Goal: Task Accomplishment & Management: Manage account settings

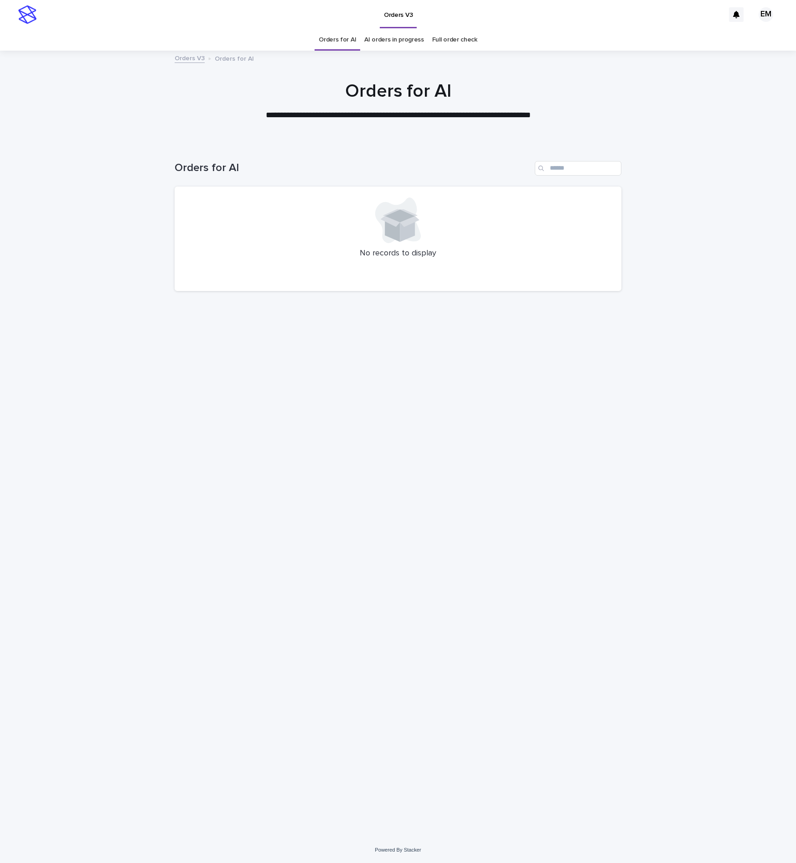
click at [324, 500] on div "Loading... Saving… Loading... Saving… Orders for AI No records to display" at bounding box center [398, 478] width 456 height 671
click at [250, 449] on div "Loading... Saving… Loading... Saving… Orders for AI No records to display" at bounding box center [398, 478] width 456 height 671
click at [328, 354] on div "Loading... Saving… Loading... Saving… Orders for AI No records to display" at bounding box center [398, 478] width 456 height 671
click at [347, 457] on div "Loading... Saving… Loading... Saving… Orders for AI No records to display" at bounding box center [398, 478] width 456 height 671
click at [377, 401] on div "Loading... Saving… Loading... Saving… Orders for AI No records to display" at bounding box center [398, 478] width 456 height 671
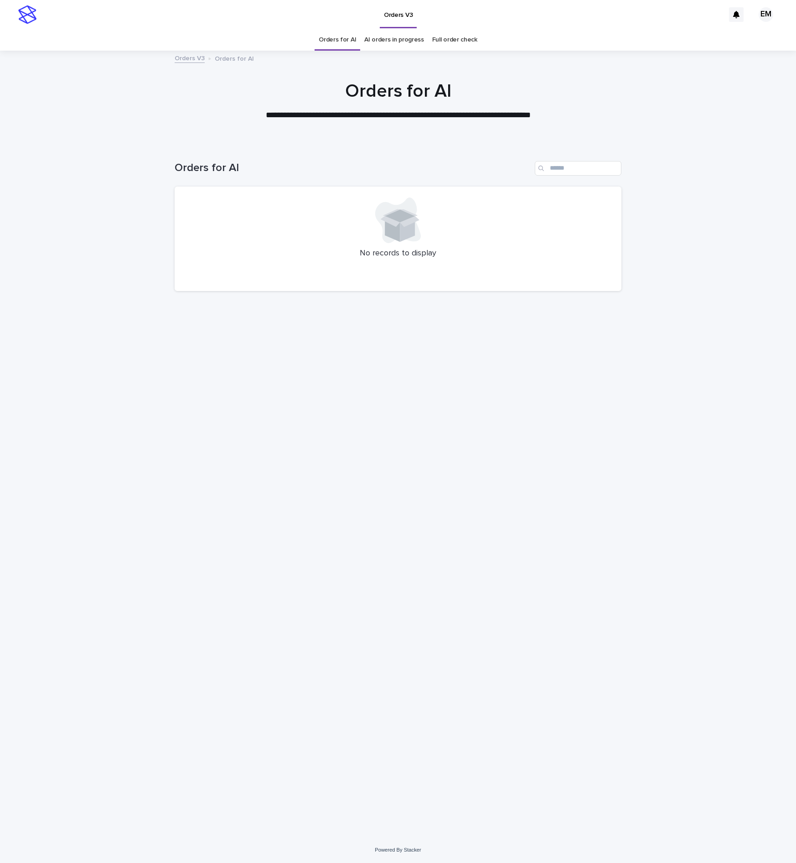
click at [356, 477] on div "Loading... Saving… Loading... Saving… Orders for AI No records to display" at bounding box center [398, 478] width 456 height 671
click at [434, 587] on div "Loading... Saving… Loading... Saving… Orders for AI No records to display" at bounding box center [398, 478] width 456 height 671
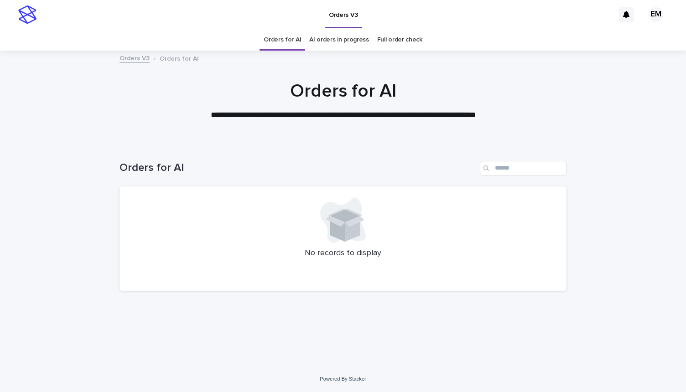
drag, startPoint x: 503, startPoint y: 88, endPoint x: 508, endPoint y: 86, distance: 4.9
click at [503, 88] on h1 "Orders for AI" at bounding box center [342, 91] width 447 height 22
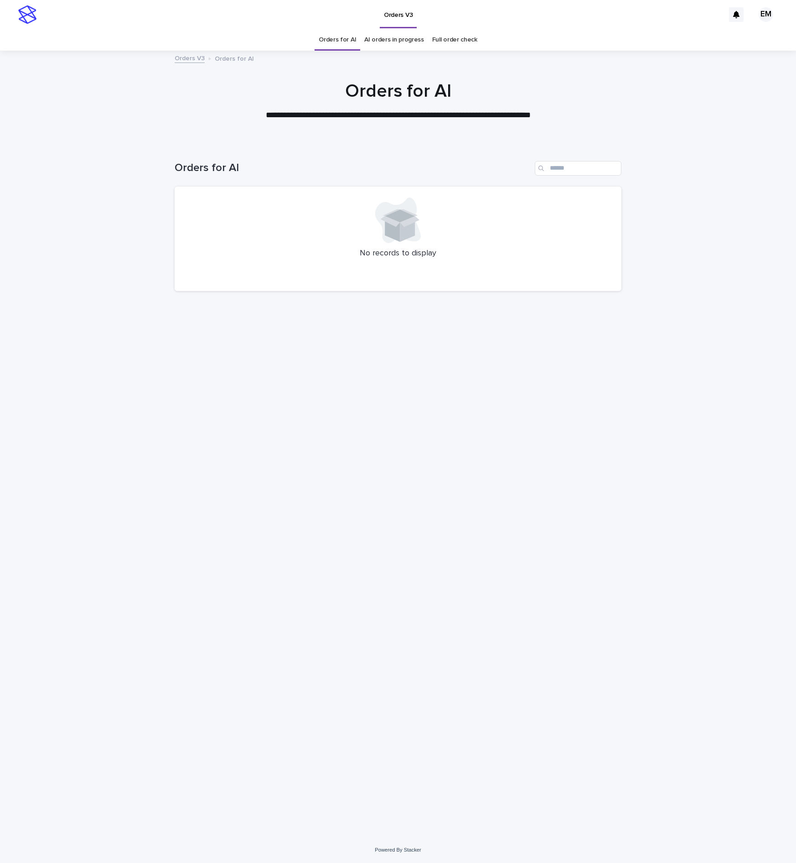
drag, startPoint x: 444, startPoint y: 456, endPoint x: 438, endPoint y: 461, distance: 8.4
click at [443, 458] on div "Loading... Saving… Loading... Saving… Orders for AI No records to display" at bounding box center [398, 478] width 456 height 671
click at [495, 675] on div "Loading... Saving… Loading... Saving… Orders for AI No records to display" at bounding box center [398, 478] width 456 height 671
click at [422, 578] on div "Loading... Saving… Loading... Saving… Orders for AI No records to display" at bounding box center [398, 478] width 456 height 671
click at [342, 522] on div "Loading... Saving… Loading... Saving… Orders for AI No records to display" at bounding box center [398, 478] width 456 height 671
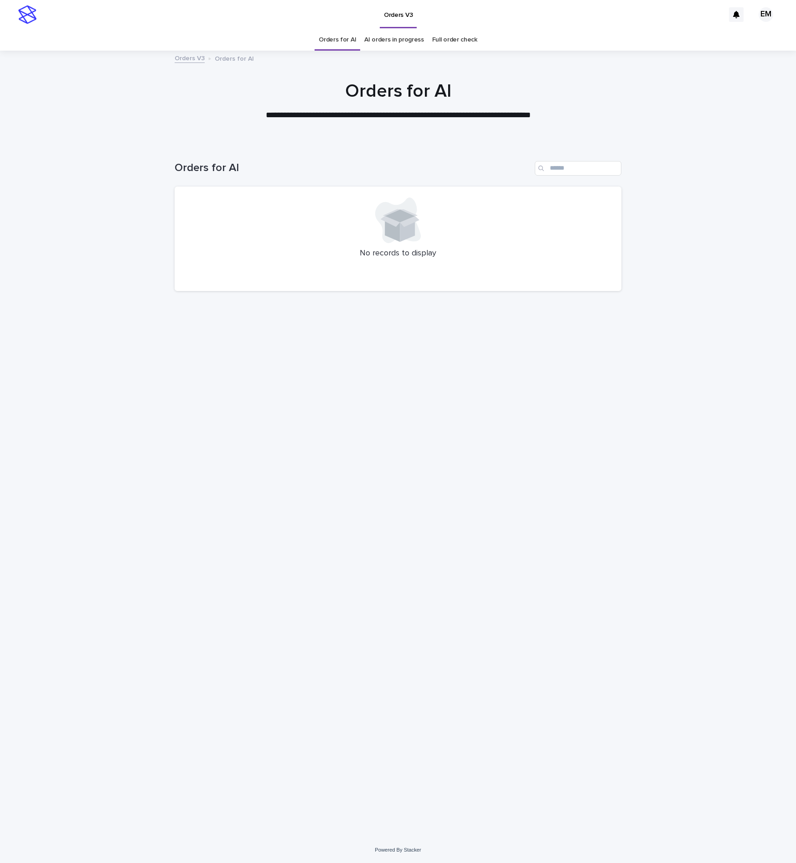
click at [347, 526] on div "Loading... Saving… Loading... Saving… Orders for AI No records to display" at bounding box center [398, 478] width 456 height 671
click at [285, 606] on div "Loading... Saving… Loading... Saving… Orders for AI No records to display" at bounding box center [398, 478] width 456 height 671
click at [381, 593] on div "Loading... Saving… Loading... Saving… Orders for AI No records to display" at bounding box center [398, 478] width 456 height 671
click at [83, 372] on div "Loading... Saving… Loading... Saving… Orders for AI No records to display" at bounding box center [398, 490] width 796 height 694
click at [399, 606] on div "Loading... Saving… Loading... Saving… Orders for AI No records to display" at bounding box center [398, 478] width 456 height 671
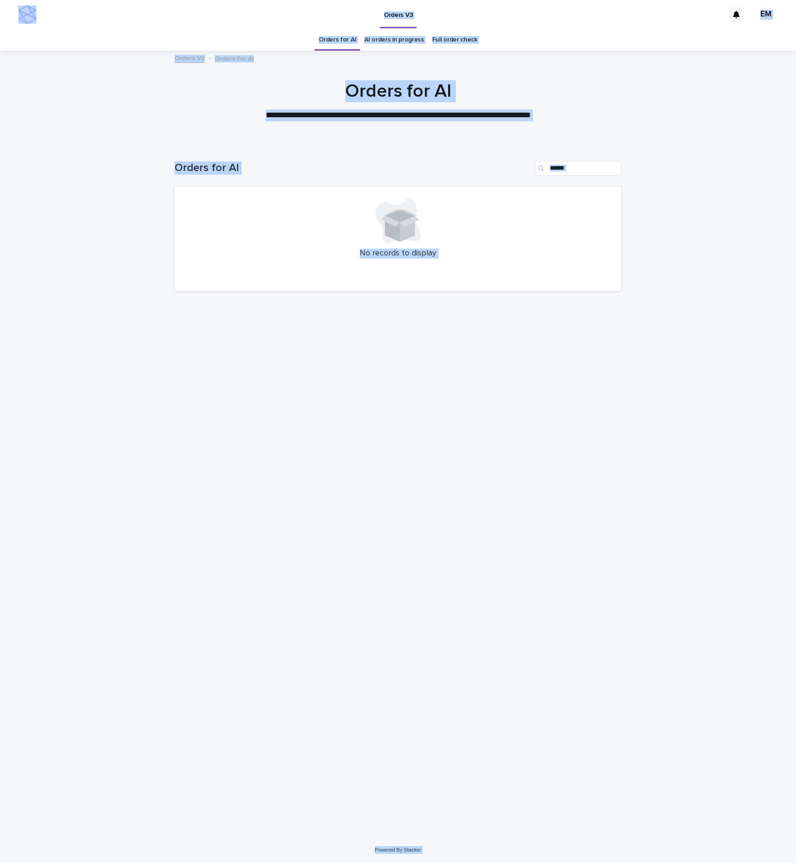
click at [451, 432] on div "Loading... Saving… Loading... Saving… Orders for AI No records to display" at bounding box center [398, 478] width 456 height 671
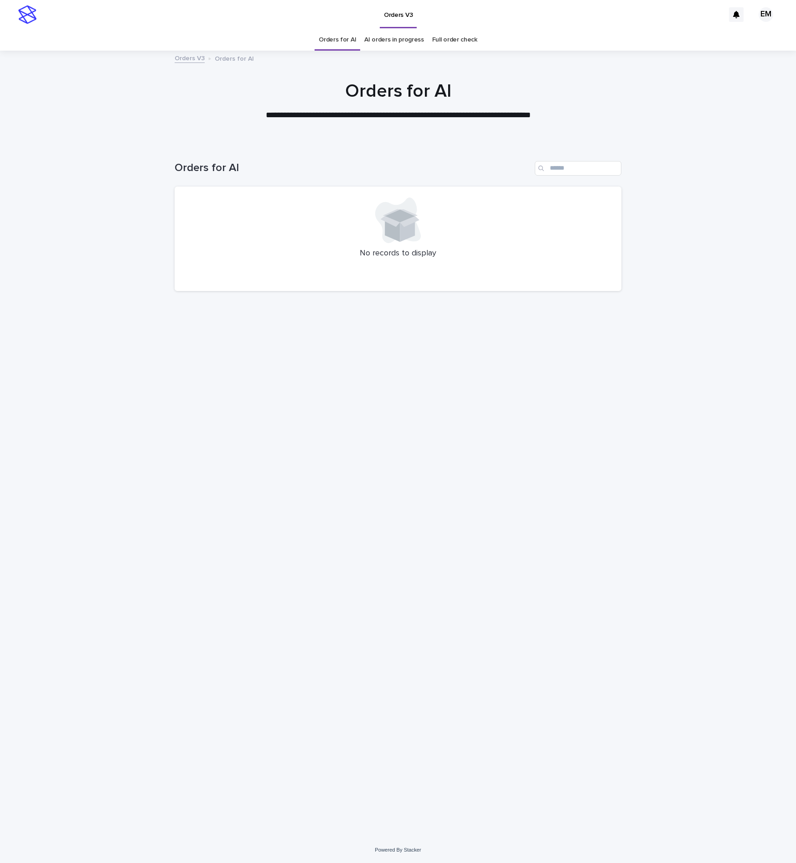
click at [337, 570] on div "Loading... Saving… Loading... Saving… Orders for AI No records to display" at bounding box center [398, 478] width 456 height 671
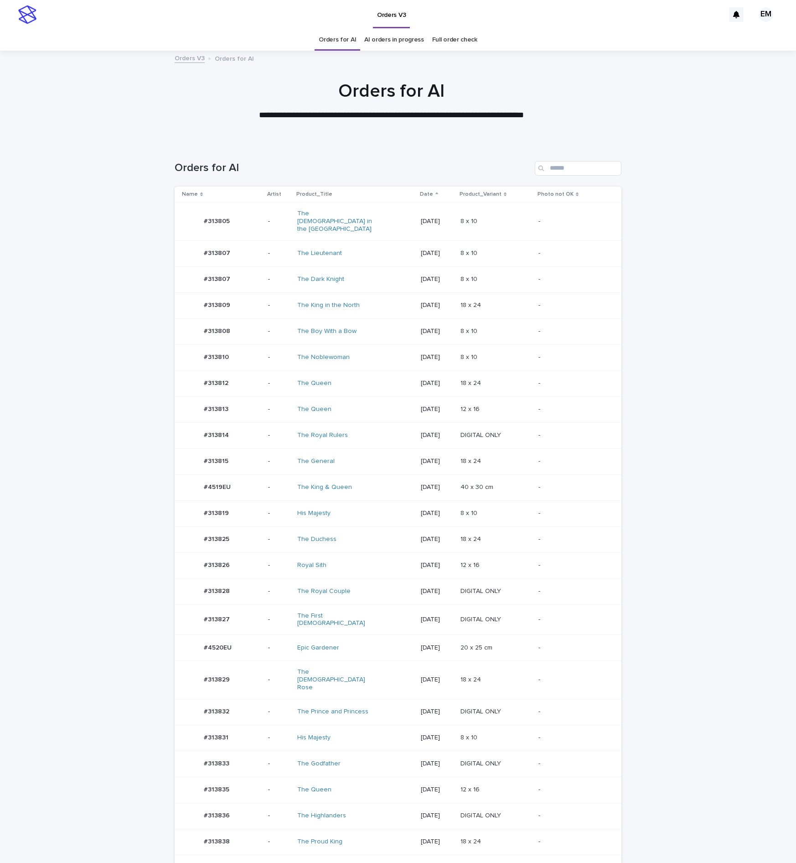
click at [387, 482] on div "The King & Queen" at bounding box center [355, 487] width 116 height 15
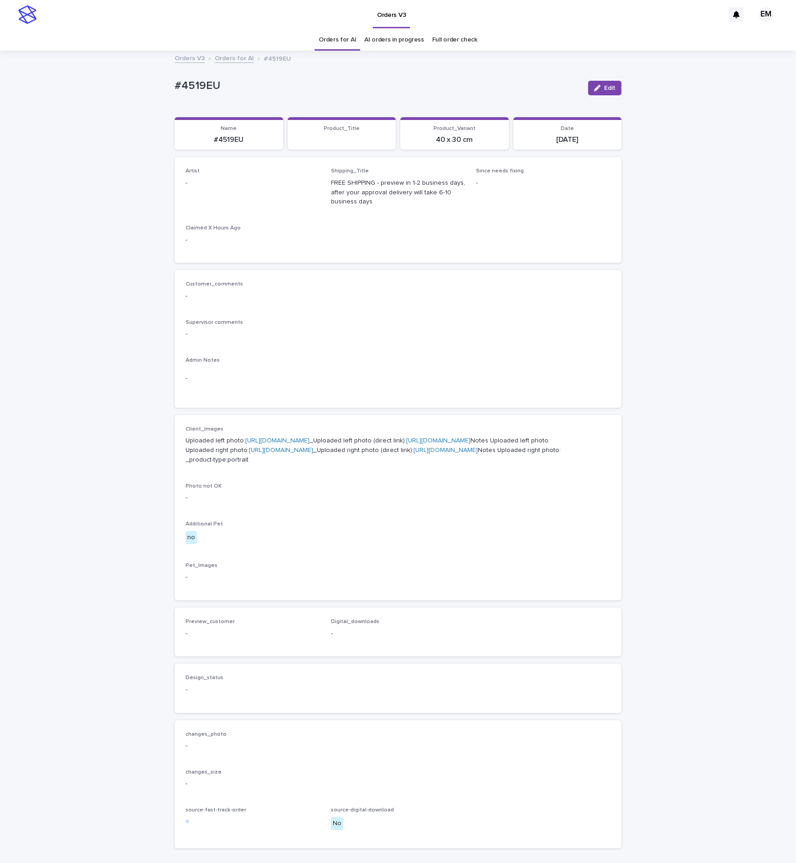
drag, startPoint x: 600, startPoint y: 93, endPoint x: 308, endPoint y: 175, distance: 303.2
click at [604, 90] on span "Edit" at bounding box center [609, 88] width 11 height 6
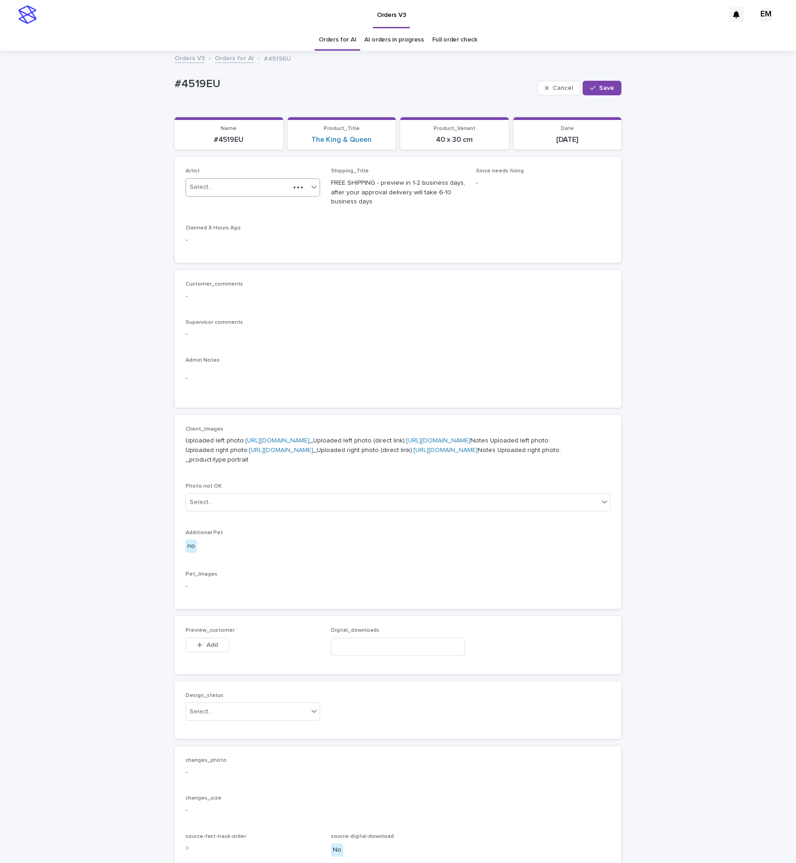
click at [261, 191] on div "Select..." at bounding box center [238, 187] width 104 height 15
paste input "**********"
type input "**********"
click at [255, 210] on div "EmersonHernandez" at bounding box center [246, 206] width 134 height 16
click at [586, 93] on button "Save" at bounding box center [602, 88] width 39 height 15
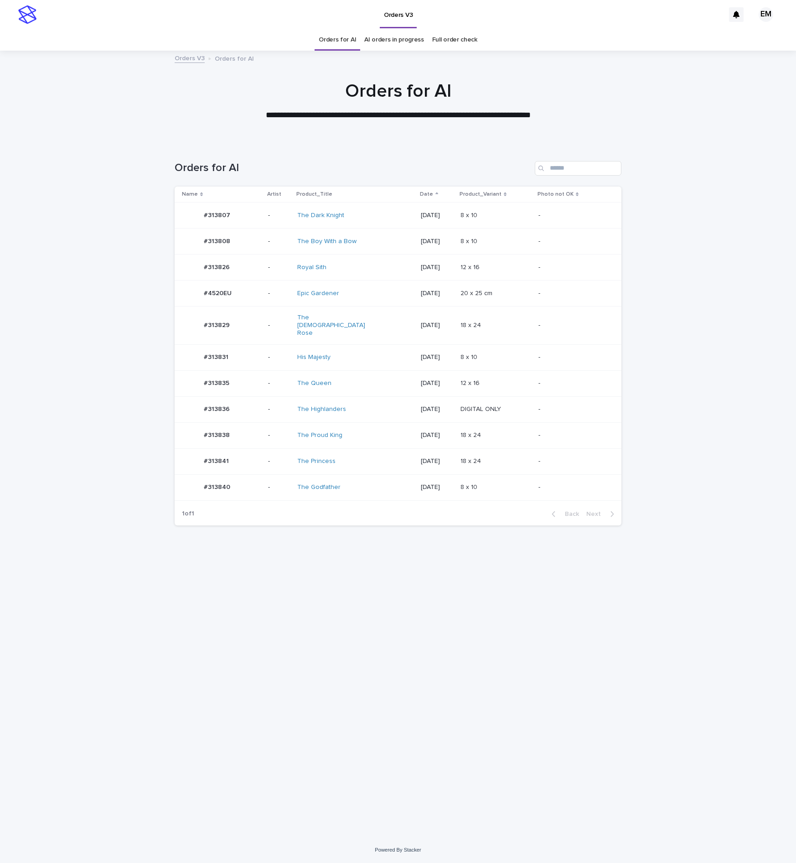
click at [246, 482] on div "#313840 #313840" at bounding box center [221, 487] width 79 height 18
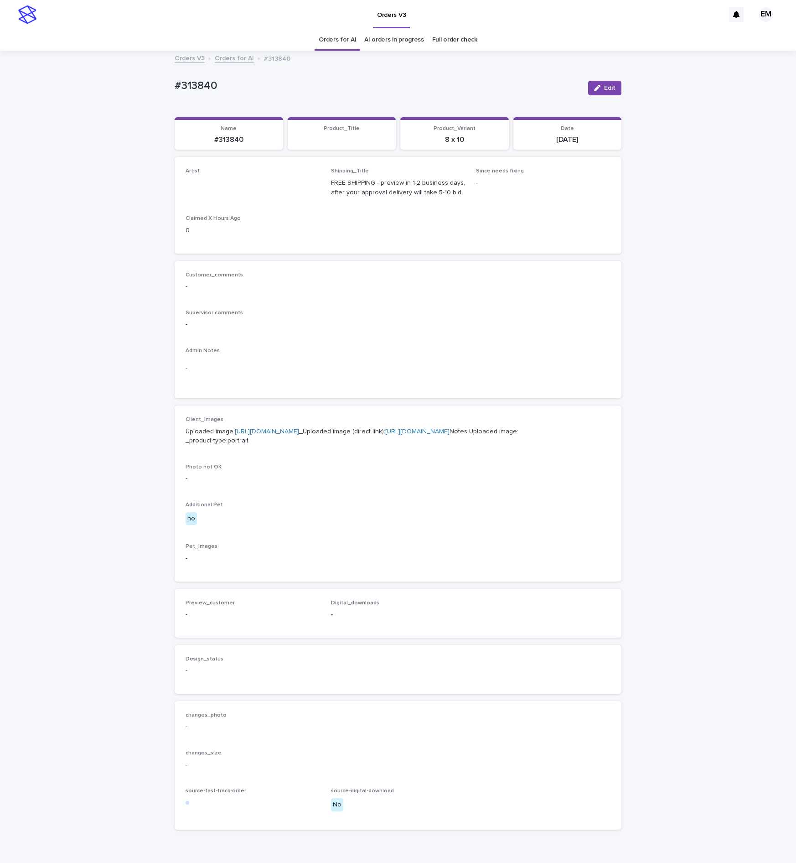
drag, startPoint x: 605, startPoint y: 84, endPoint x: 243, endPoint y: 176, distance: 373.6
click at [602, 85] on button "Edit" at bounding box center [604, 88] width 33 height 15
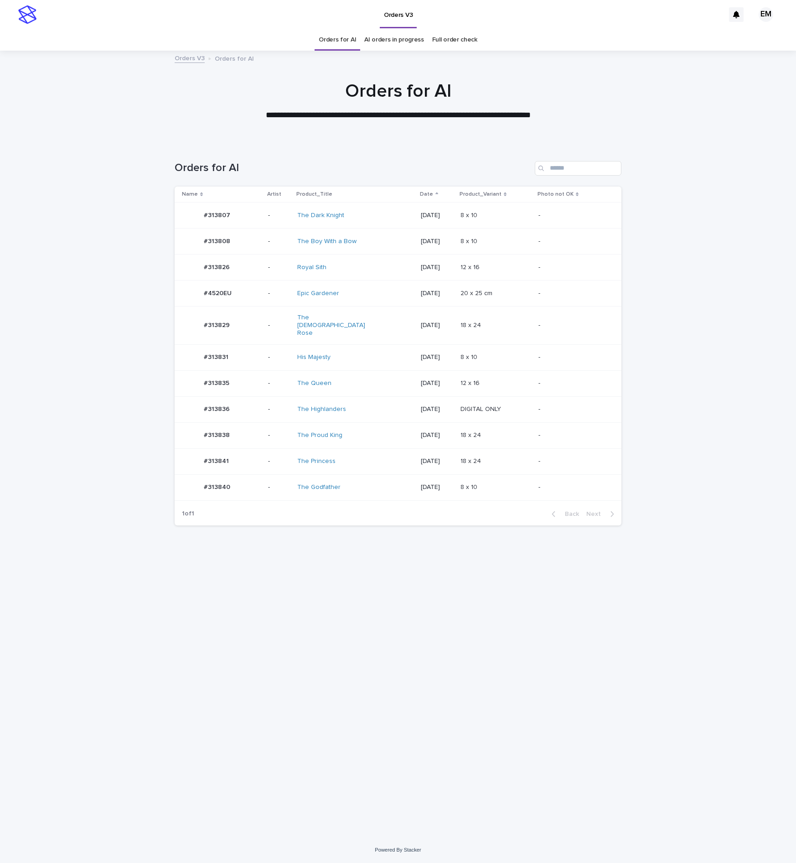
click at [254, 320] on div "#313829 #313829" at bounding box center [221, 325] width 79 height 18
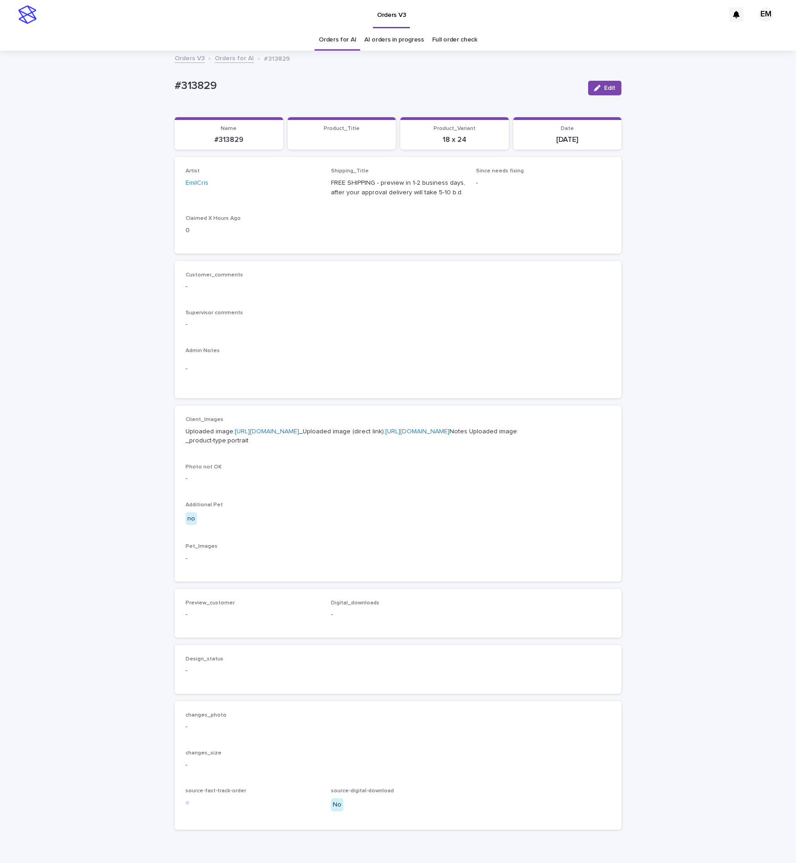
drag, startPoint x: 607, startPoint y: 86, endPoint x: 316, endPoint y: 192, distance: 309.6
click at [604, 86] on span "Edit" at bounding box center [609, 88] width 11 height 6
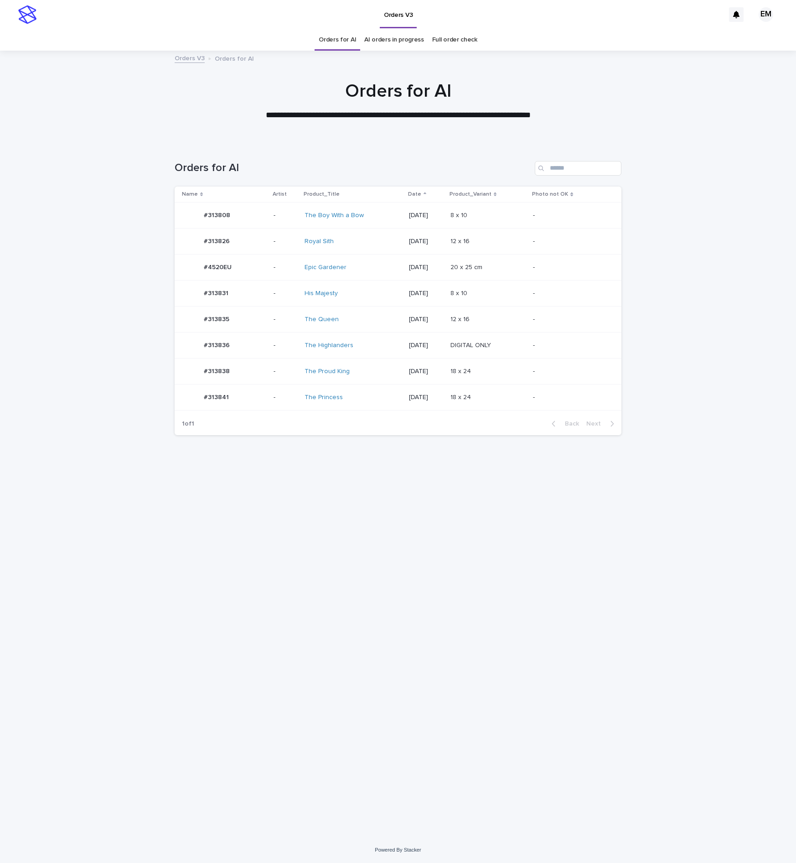
click at [274, 245] on p "-" at bounding box center [286, 242] width 24 height 8
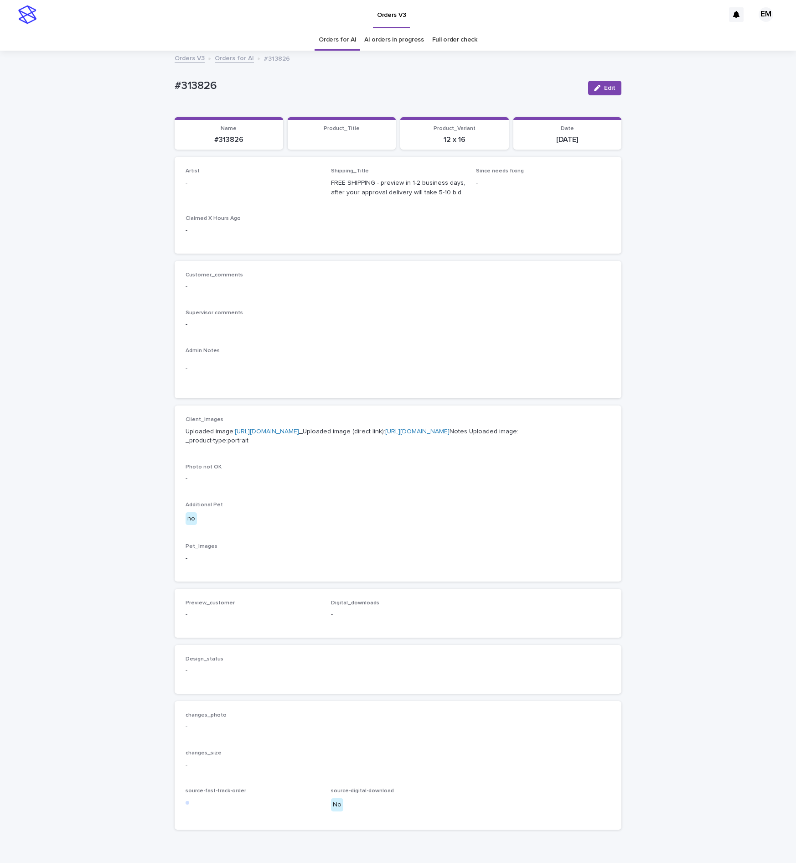
drag, startPoint x: 596, startPoint y: 86, endPoint x: 336, endPoint y: 171, distance: 273.4
click at [594, 88] on div "button" at bounding box center [599, 88] width 10 height 6
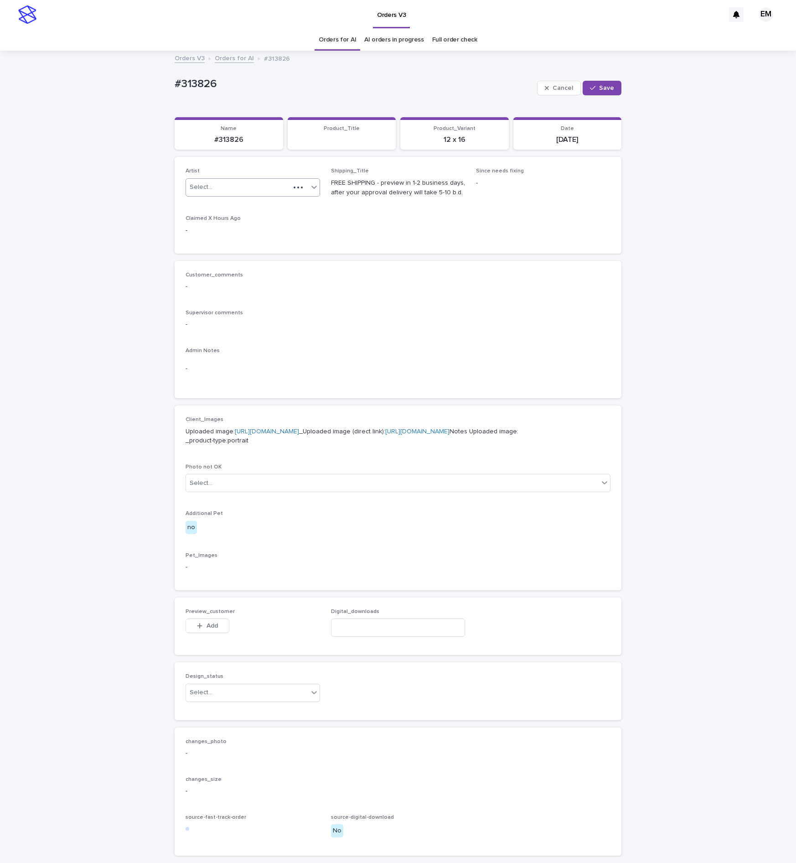
click at [309, 194] on div at bounding box center [314, 187] width 11 height 16
paste input "**********"
type input "**********"
drag, startPoint x: 296, startPoint y: 197, endPoint x: 332, endPoint y: 195, distance: 36.5
click at [287, 205] on div "EmersonHernandez" at bounding box center [246, 206] width 134 height 16
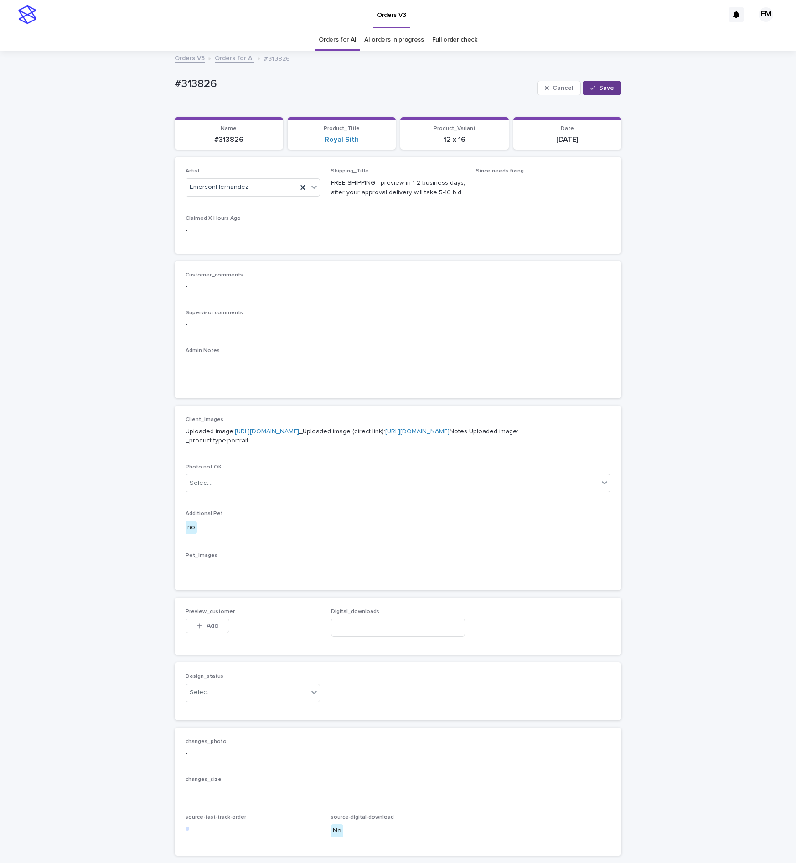
click at [599, 88] on span "Save" at bounding box center [606, 88] width 15 height 6
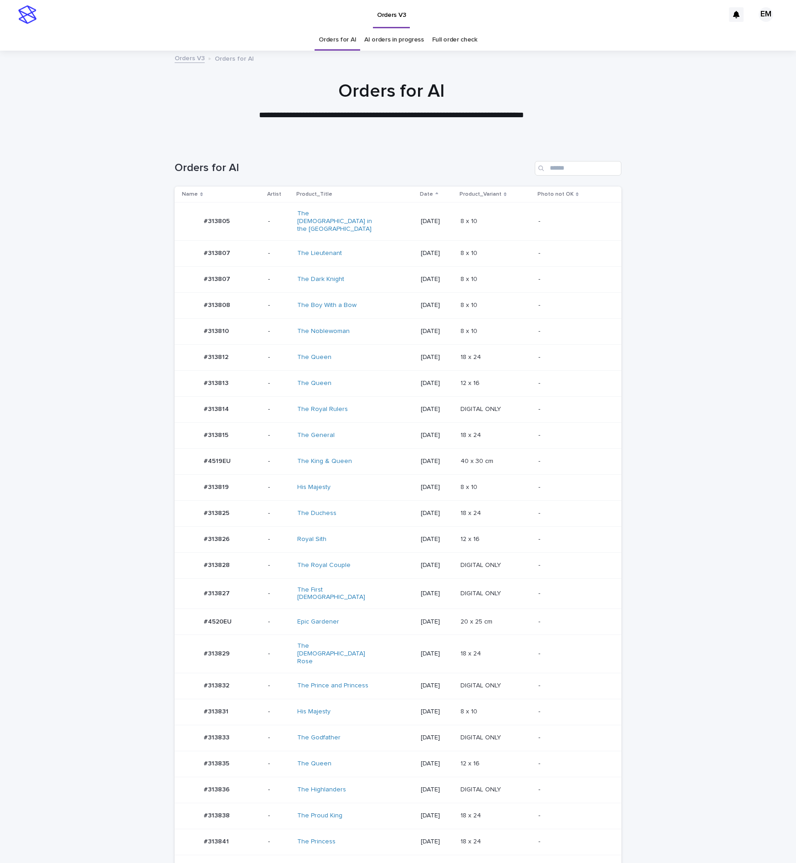
click at [275, 353] on p "-" at bounding box center [279, 357] width 22 height 8
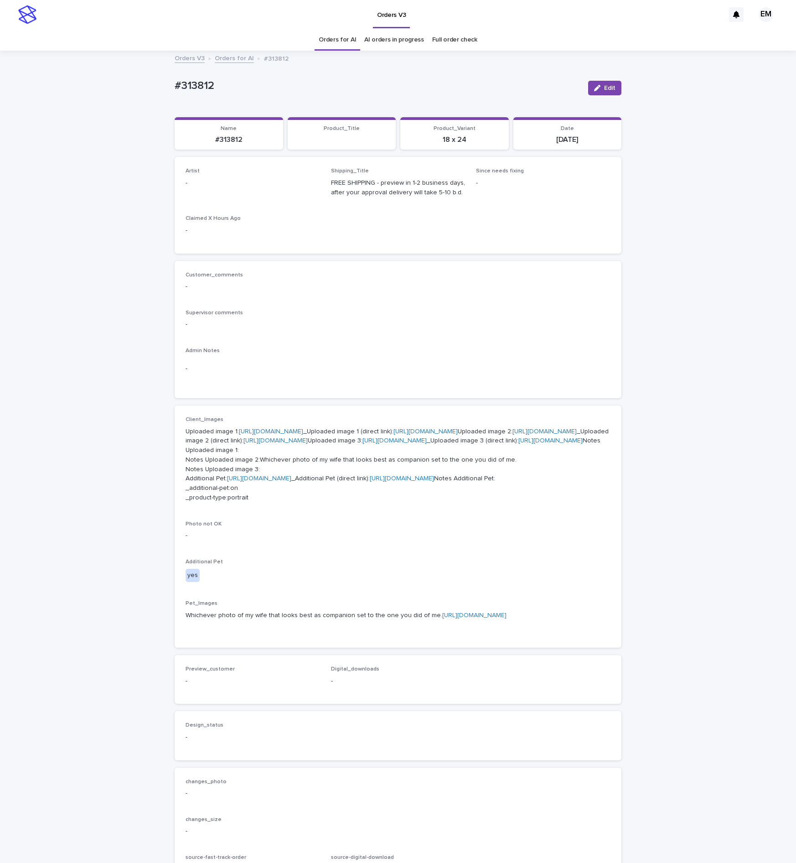
drag, startPoint x: 607, startPoint y: 95, endPoint x: 344, endPoint y: 151, distance: 268.7
click at [610, 84] on button "Edit" at bounding box center [604, 88] width 33 height 15
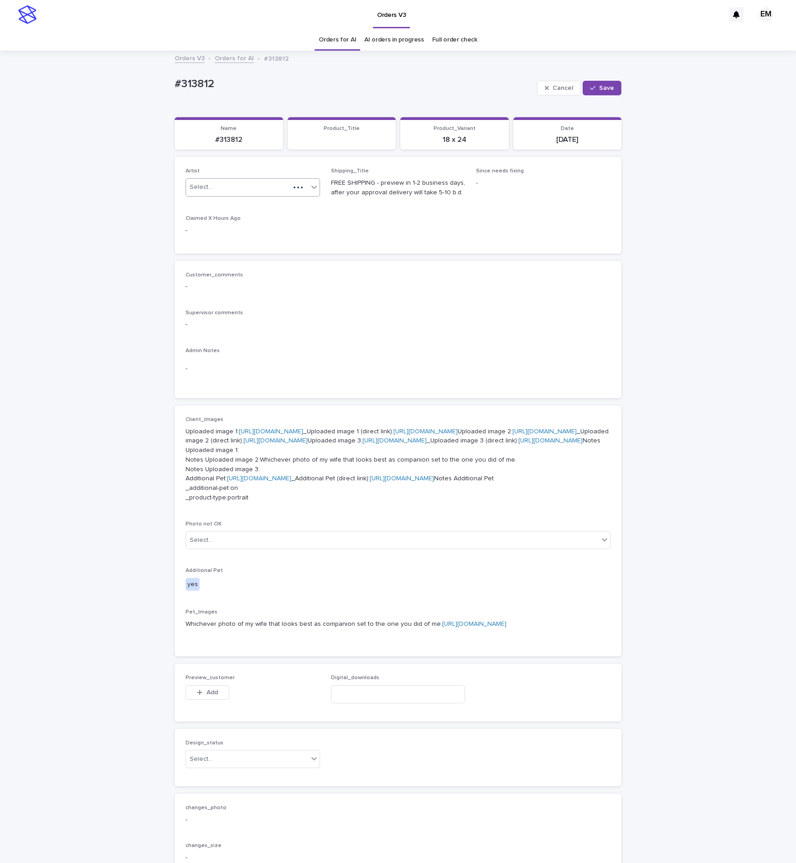
click at [269, 186] on div "Select..." at bounding box center [238, 187] width 104 height 15
paste input "**********"
type input "**********"
click at [251, 204] on div "EmersonHernandez" at bounding box center [246, 206] width 134 height 16
click at [590, 95] on button "Save" at bounding box center [602, 88] width 39 height 15
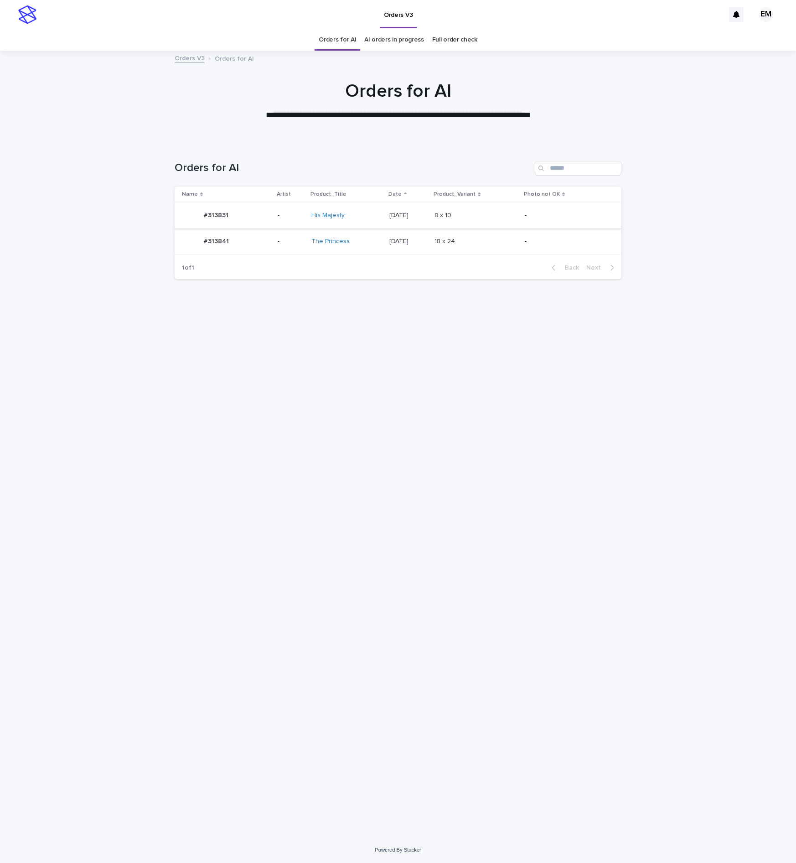
drag, startPoint x: 257, startPoint y: 198, endPoint x: 250, endPoint y: 222, distance: 24.8
click at [257, 201] on th "Name" at bounding box center [224, 195] width 99 height 16
click at [250, 219] on div "#313831 #313831" at bounding box center [226, 215] width 88 height 18
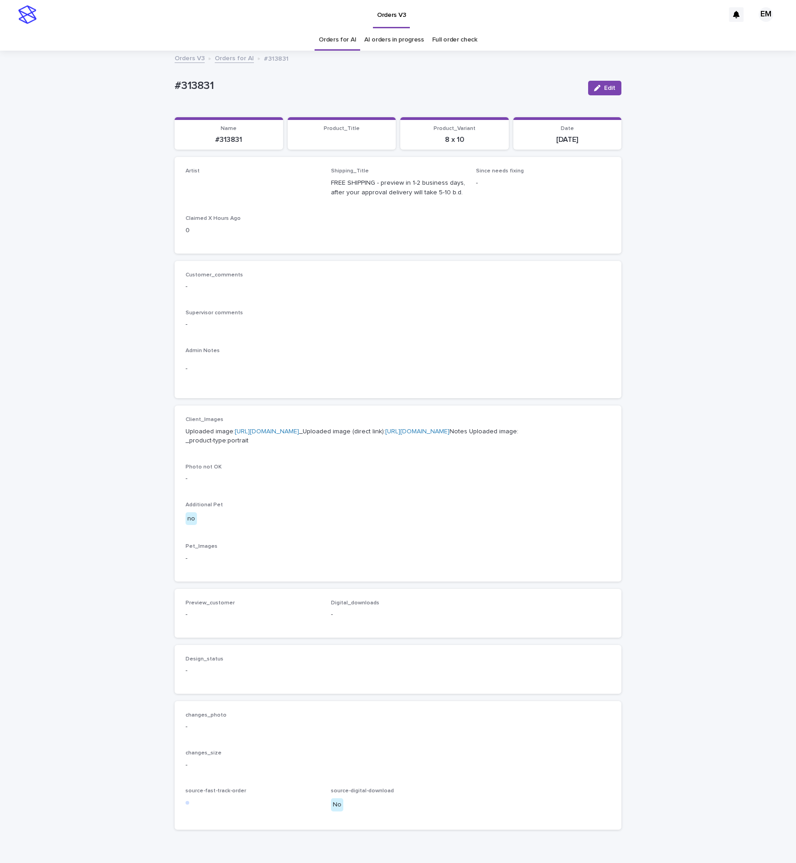
click at [594, 86] on button "Edit" at bounding box center [604, 88] width 33 height 15
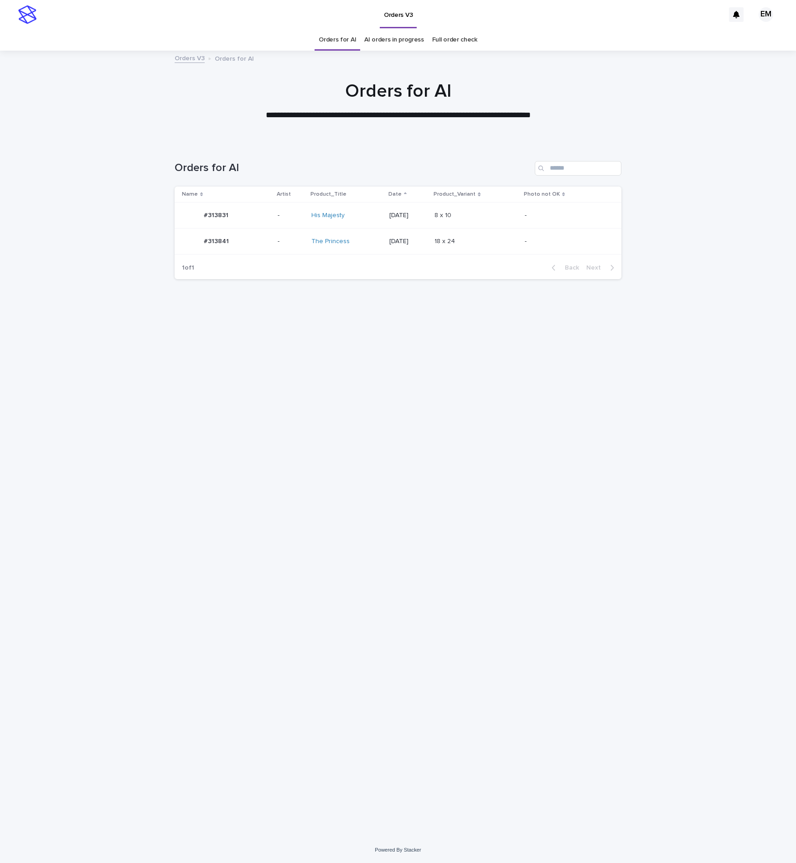
click at [269, 238] on td "#313841 #313841" at bounding box center [224, 241] width 99 height 26
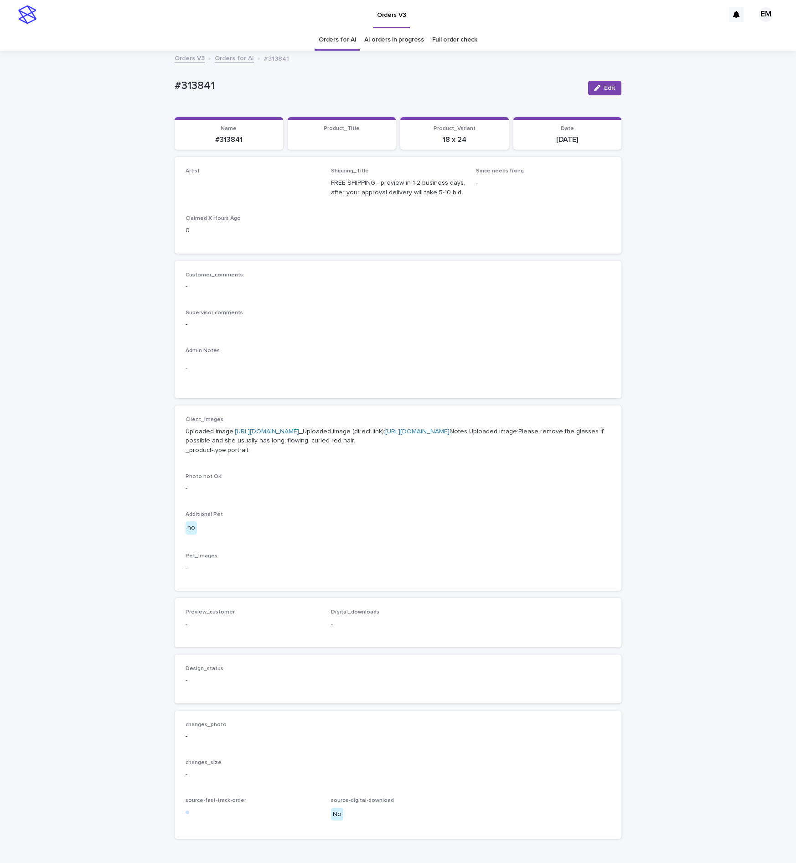
drag, startPoint x: 595, startPoint y: 85, endPoint x: 323, endPoint y: 179, distance: 287.6
click at [594, 88] on div "button" at bounding box center [599, 88] width 10 height 6
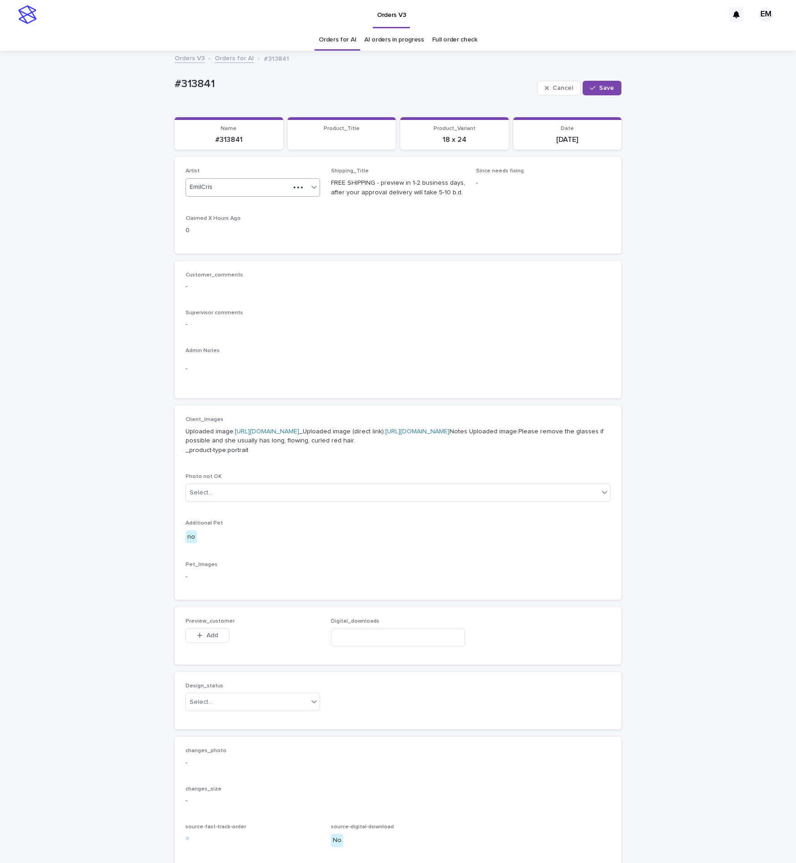
click at [310, 182] on icon at bounding box center [314, 186] width 9 height 9
drag, startPoint x: 347, startPoint y: 218, endPoint x: 345, endPoint y: 206, distance: 12.2
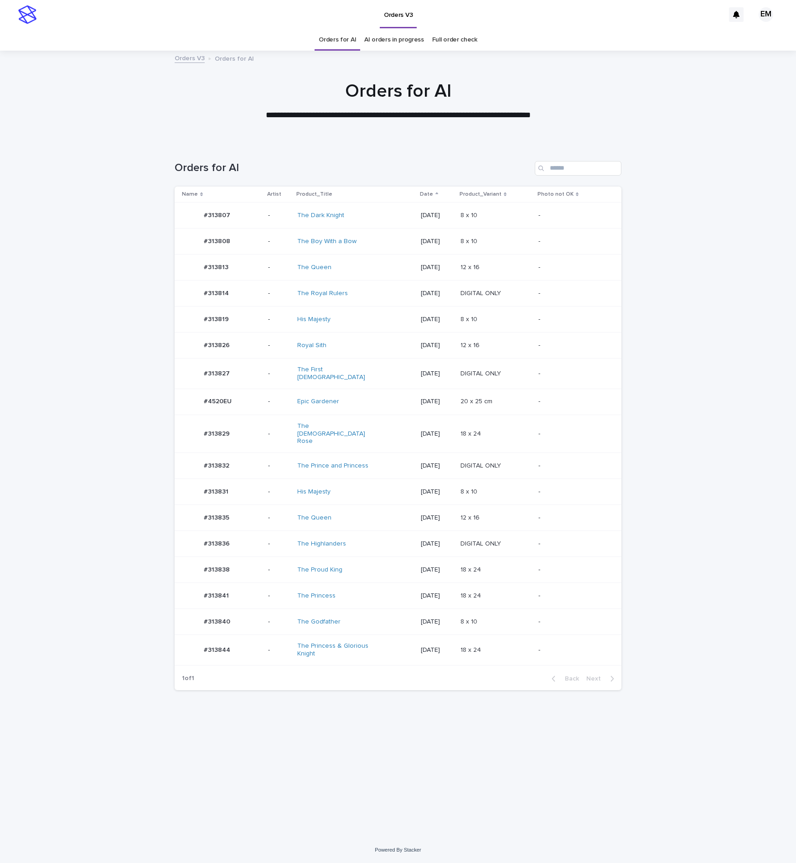
click at [256, 258] on td "#313813 #313813" at bounding box center [220, 267] width 90 height 26
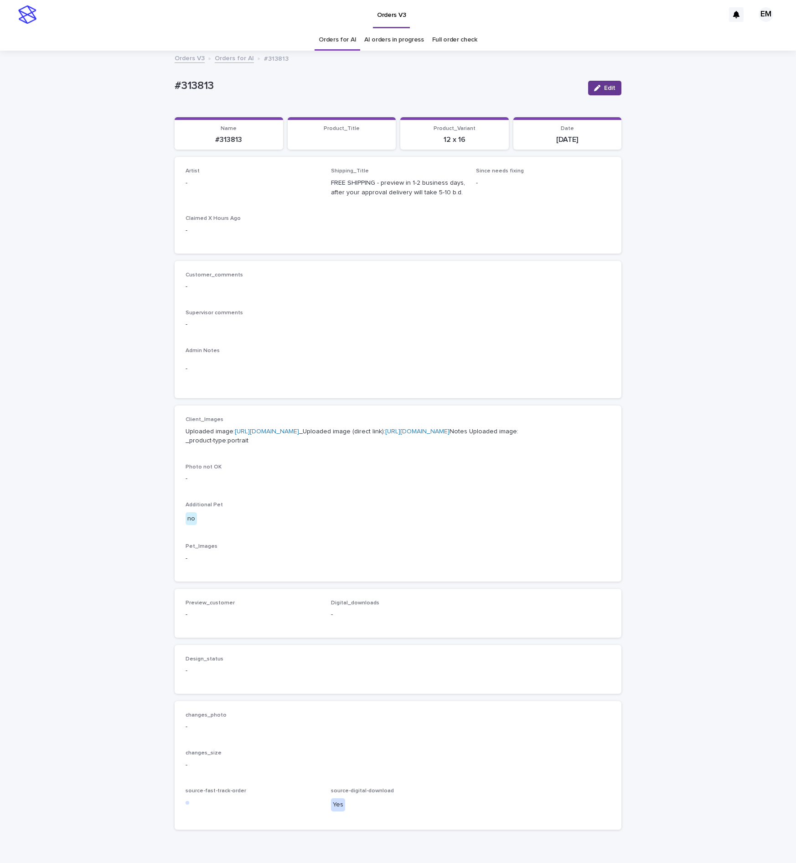
click at [588, 83] on button "Edit" at bounding box center [604, 88] width 33 height 15
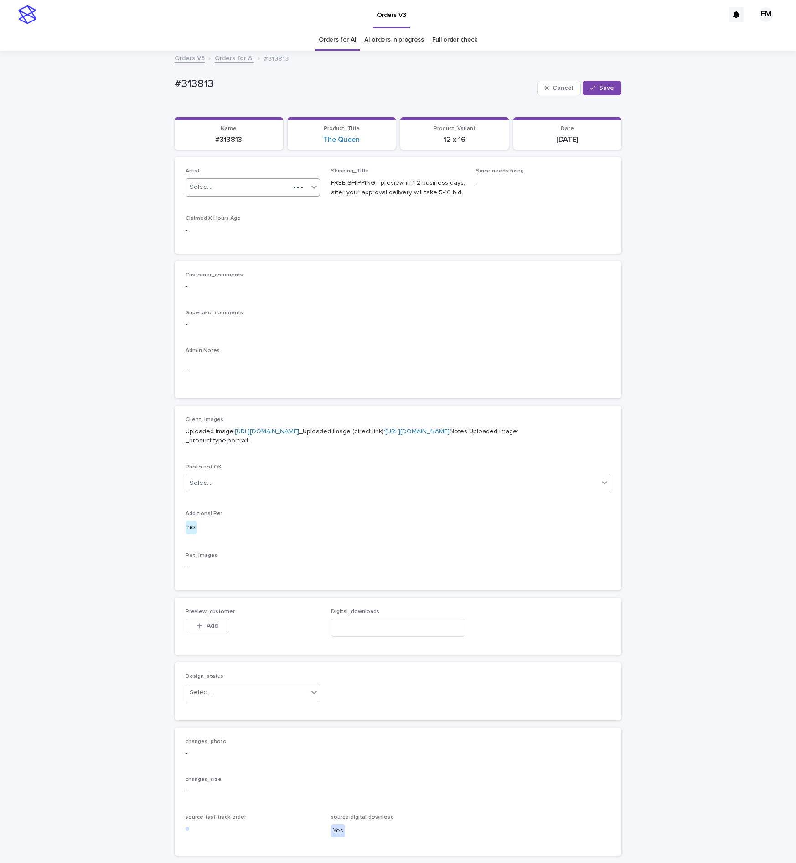
click at [290, 181] on div at bounding box center [305, 187] width 30 height 17
paste input "**********"
type input "**********"
drag, startPoint x: 596, startPoint y: 86, endPoint x: 431, endPoint y: 79, distance: 165.2
click at [599, 86] on span "Save" at bounding box center [606, 88] width 15 height 6
